Goal: Check status: Check status

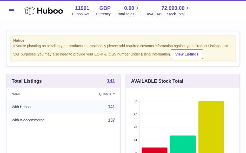
click at [8, 11] on button "Menu" at bounding box center [11, 10] width 10 height 10
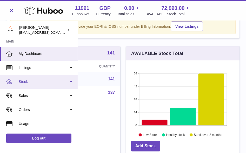
click at [36, 81] on span "Stock" at bounding box center [44, 81] width 50 height 5
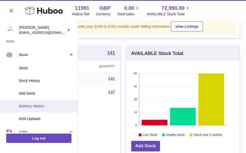
scroll to position [34, 0]
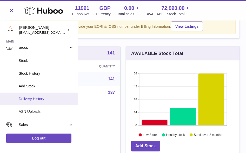
click at [33, 98] on span "Delivery History" at bounding box center [46, 98] width 55 height 5
click at [34, 98] on span "Delivery History" at bounding box center [46, 98] width 55 height 5
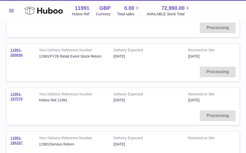
scroll to position [92, 0]
click at [222, 114] on td "Processing" at bounding box center [122, 116] width 233 height 18
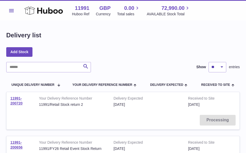
scroll to position [0, 0]
